Goal: Task Accomplishment & Management: Manage account settings

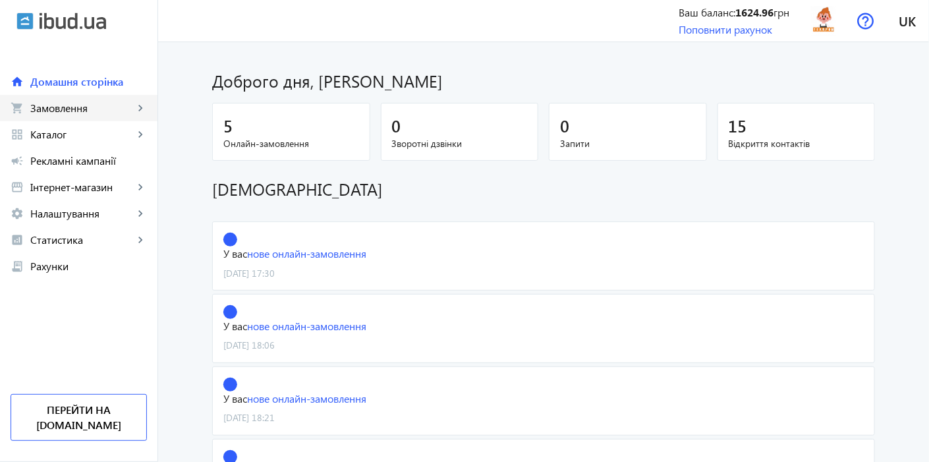
click at [96, 112] on span "Замовлення" at bounding box center [81, 107] width 103 height 13
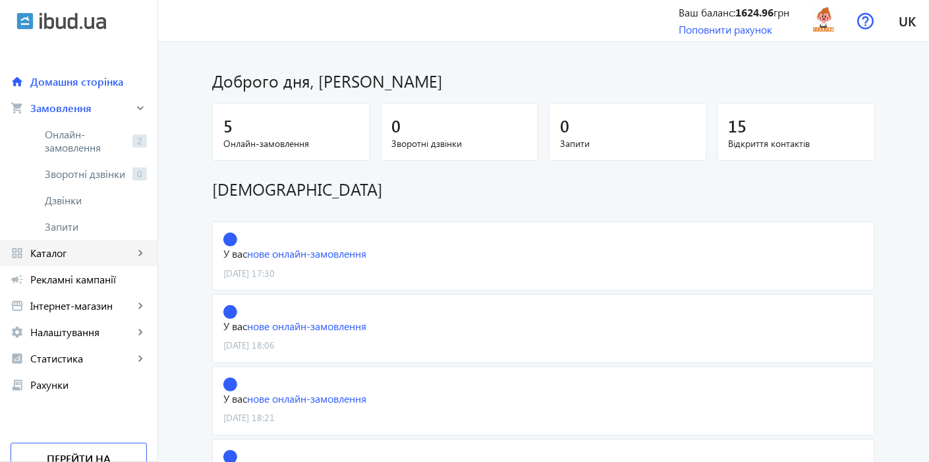
click at [75, 254] on span "Каталог" at bounding box center [81, 252] width 103 height 13
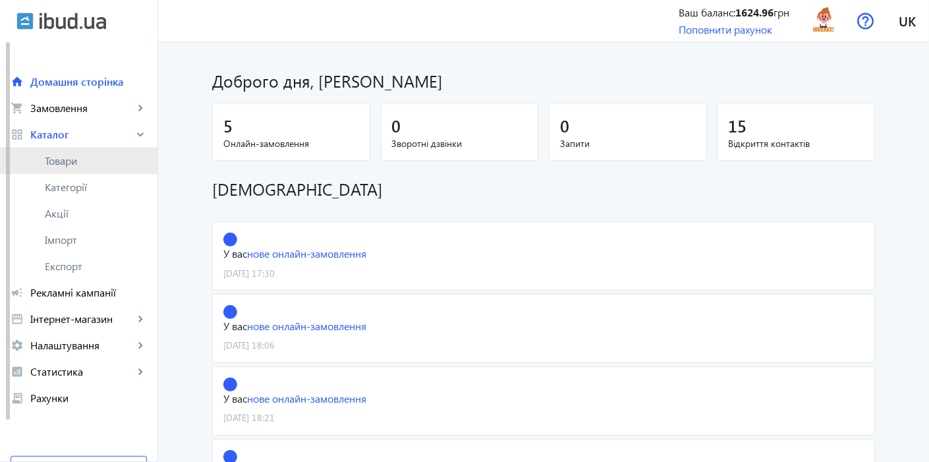
click at [76, 173] on link "Товари" at bounding box center [78, 161] width 157 height 26
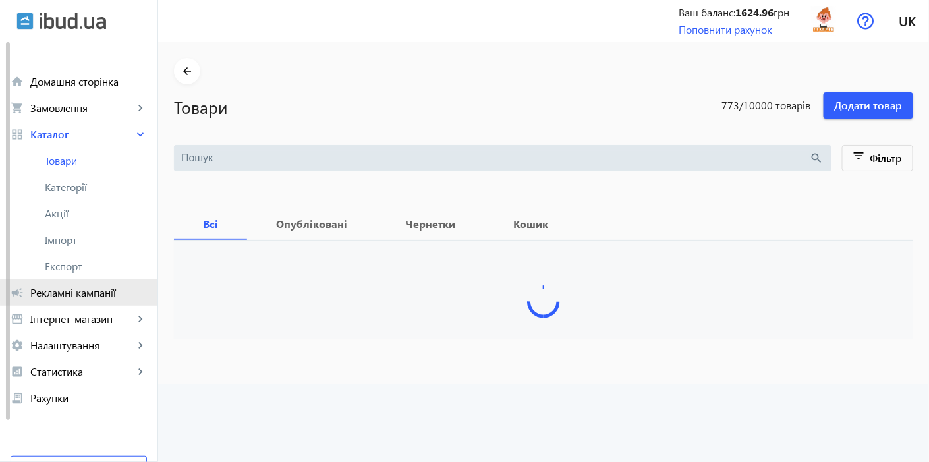
click at [87, 292] on span "Рекламні кампанії" at bounding box center [88, 292] width 117 height 13
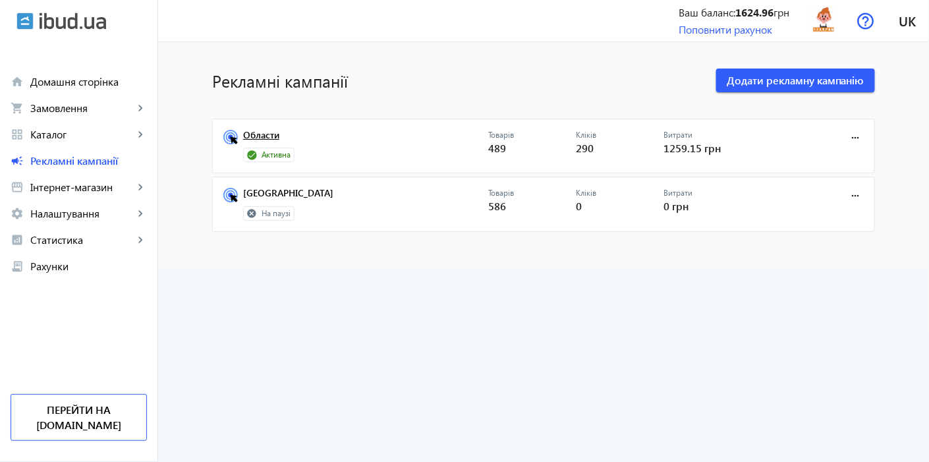
click at [250, 136] on link "Области" at bounding box center [365, 139] width 245 height 18
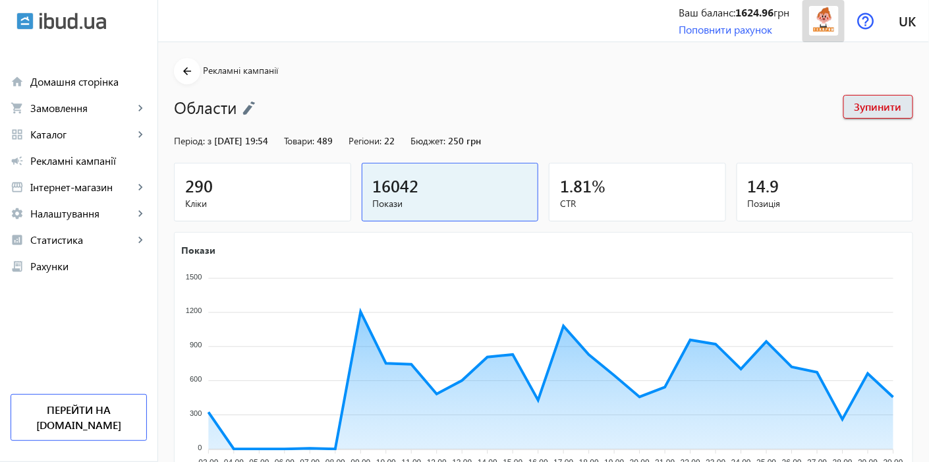
click at [821, 23] on img at bounding box center [824, 21] width 30 height 30
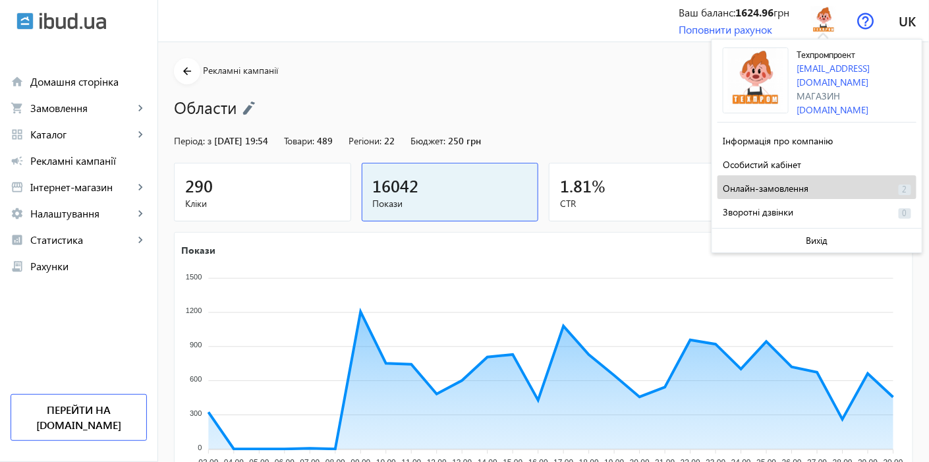
click at [794, 182] on span "Онлайн-замовлення" at bounding box center [766, 188] width 86 height 13
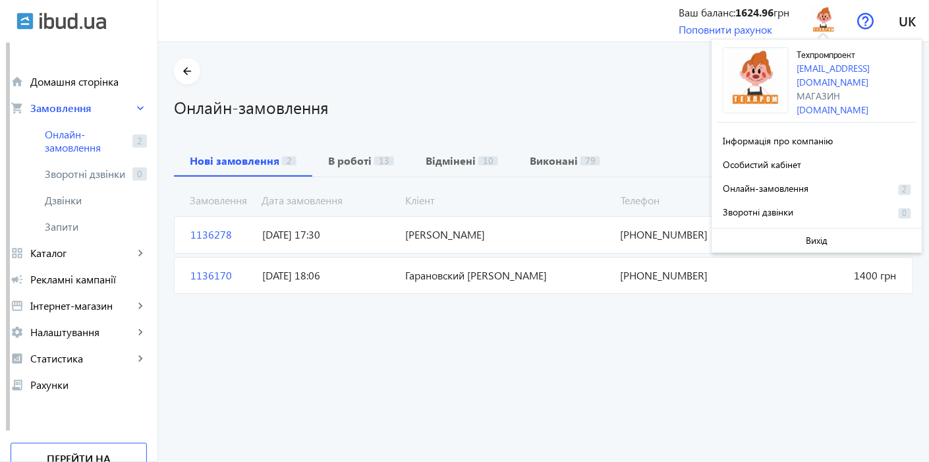
click at [541, 102] on h1 "Онлайн-замовлення" at bounding box center [543, 107] width 739 height 23
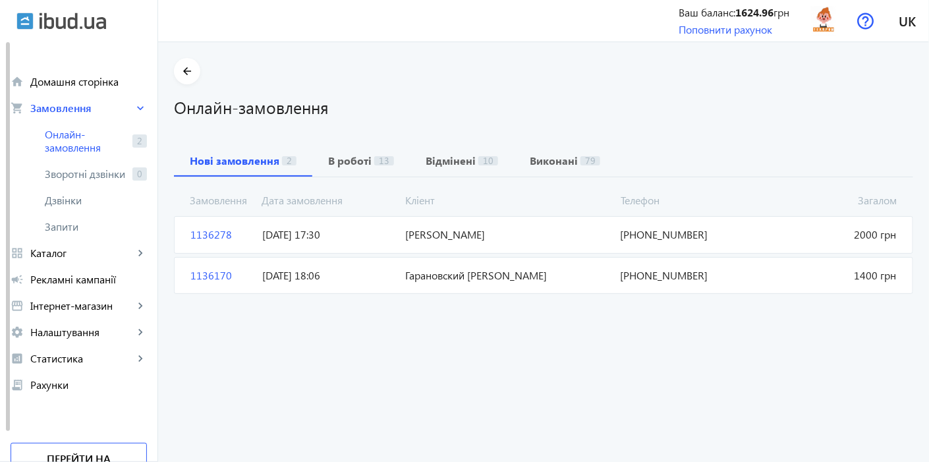
click at [296, 237] on span "[DATE] 17:30" at bounding box center [329, 234] width 144 height 14
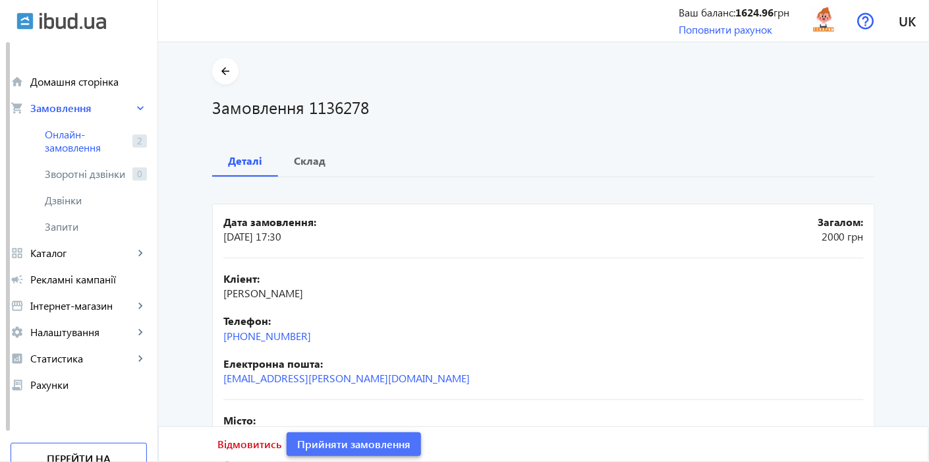
click at [323, 449] on span "Прийняти замовлення" at bounding box center [353, 444] width 113 height 14
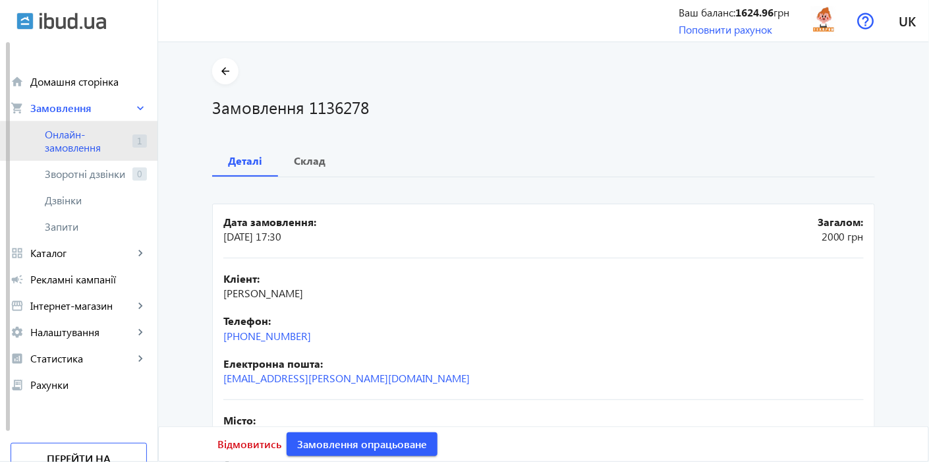
click at [116, 142] on span "Онлайн-замовлення" at bounding box center [86, 141] width 82 height 26
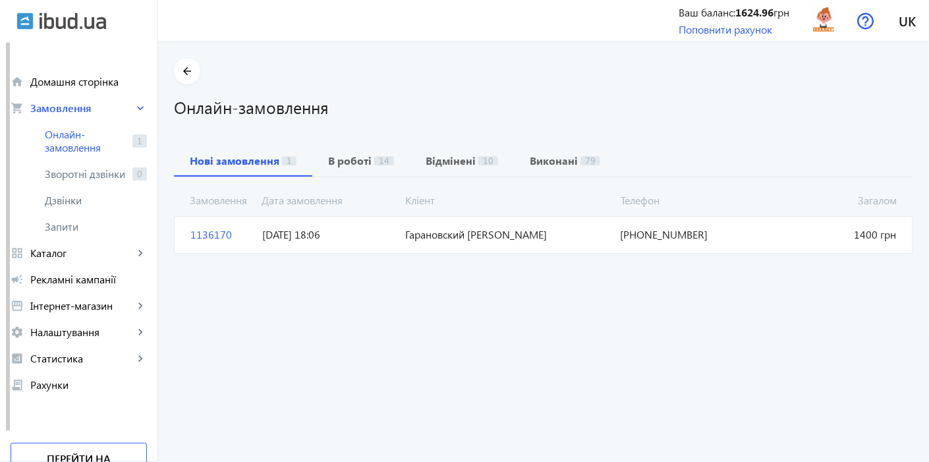
click at [400, 239] on span "Гарановский [PERSON_NAME]" at bounding box center [507, 234] width 215 height 14
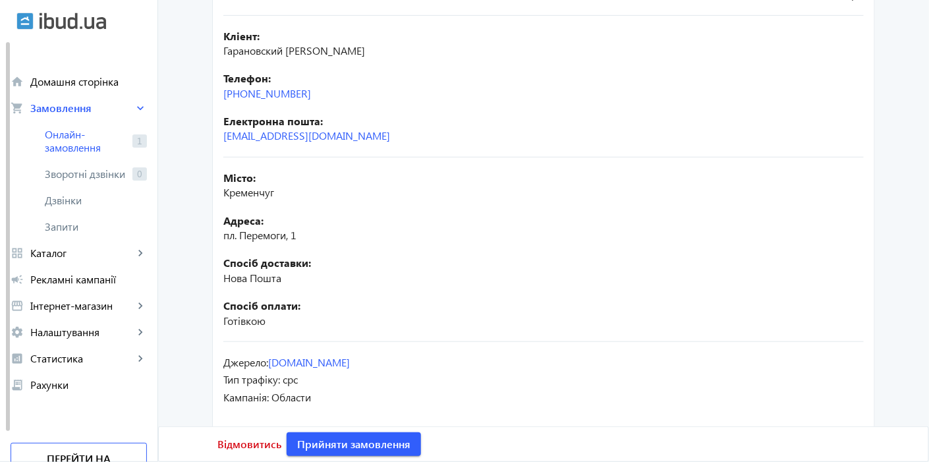
scroll to position [256, 0]
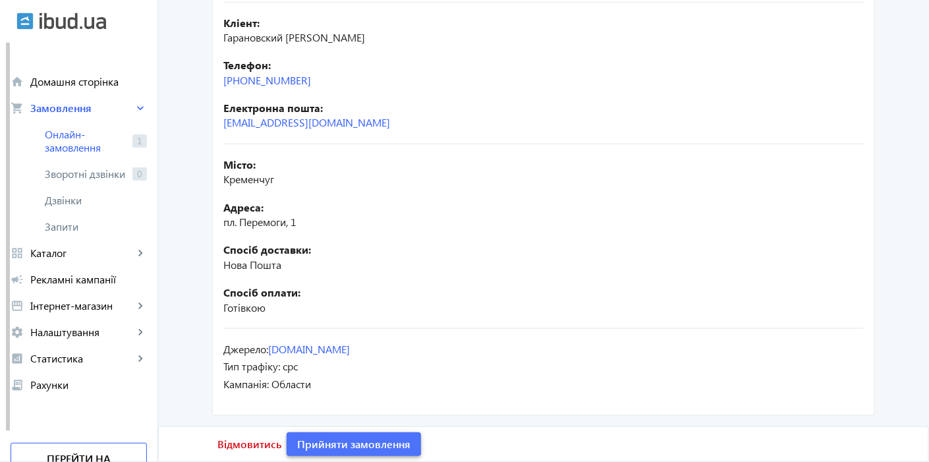
click at [314, 442] on span "Прийняти замовлення" at bounding box center [353, 444] width 113 height 14
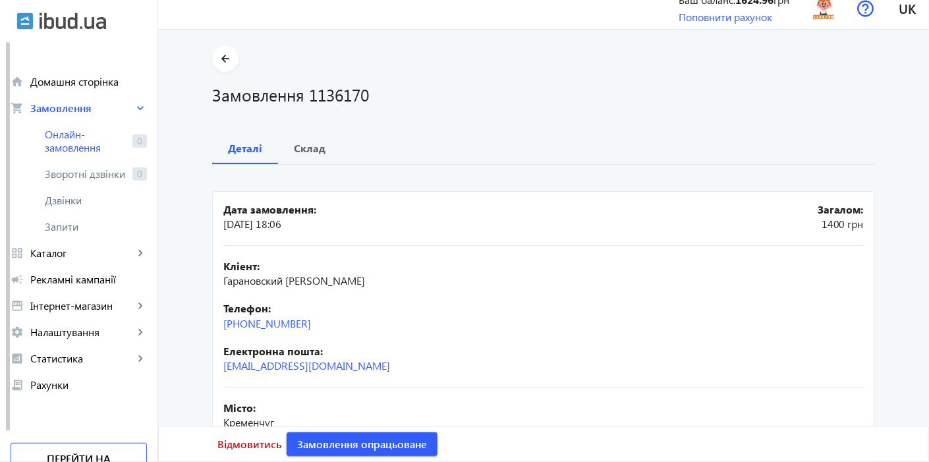
scroll to position [0, 0]
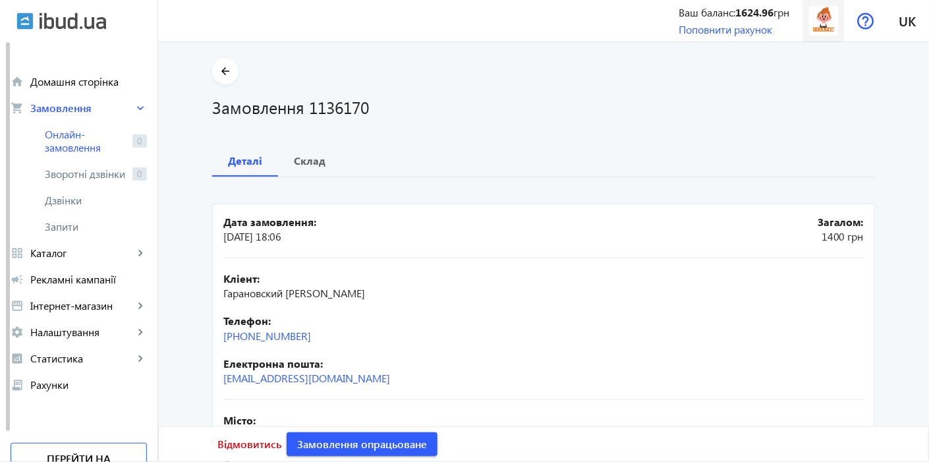
click at [835, 23] on img at bounding box center [824, 21] width 30 height 30
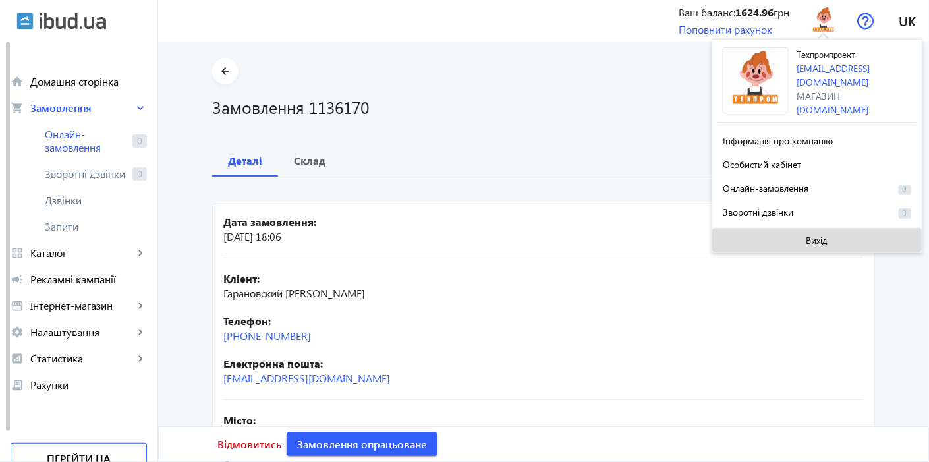
click at [786, 242] on span at bounding box center [816, 241] width 209 height 32
